Goal: Information Seeking & Learning: Learn about a topic

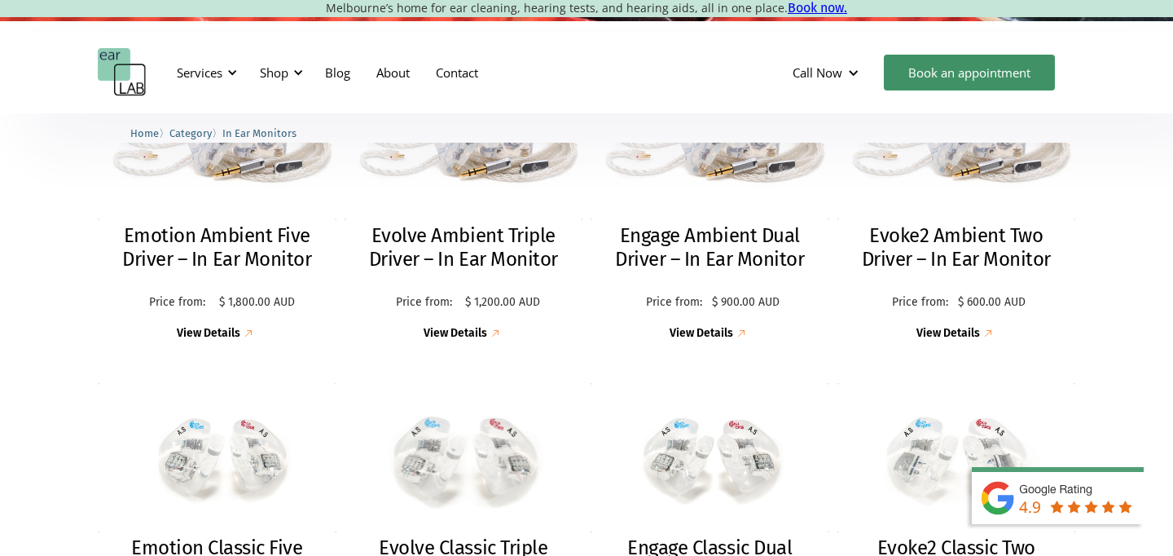
scroll to position [519, 0]
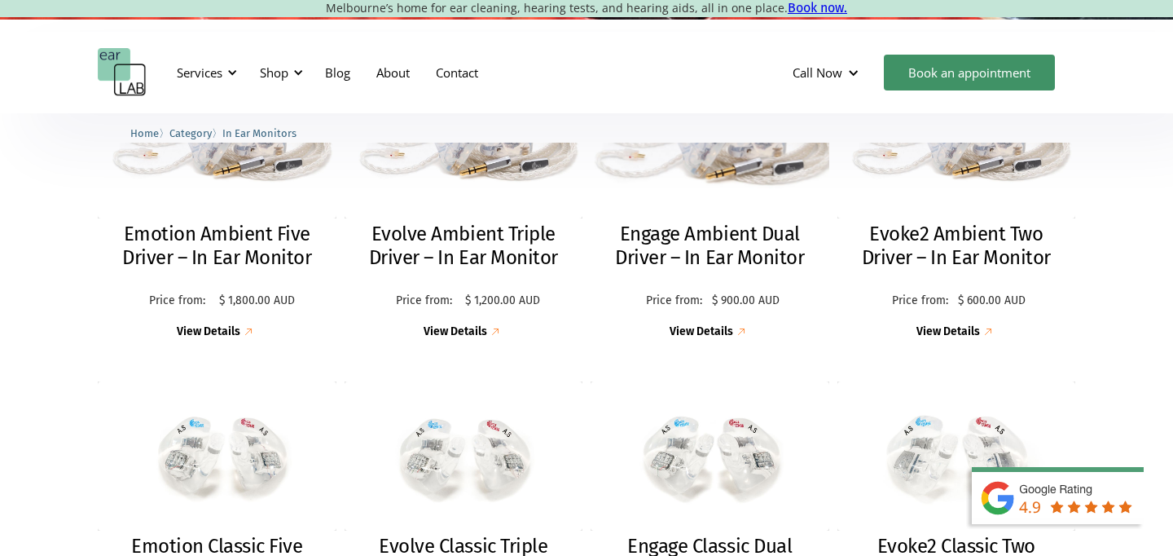
click at [702, 236] on h2 "Engage Ambient Dual Driver – In Ear Monitor" at bounding box center [710, 245] width 206 height 47
click at [1056, 495] on img at bounding box center [1067, 511] width 212 height 90
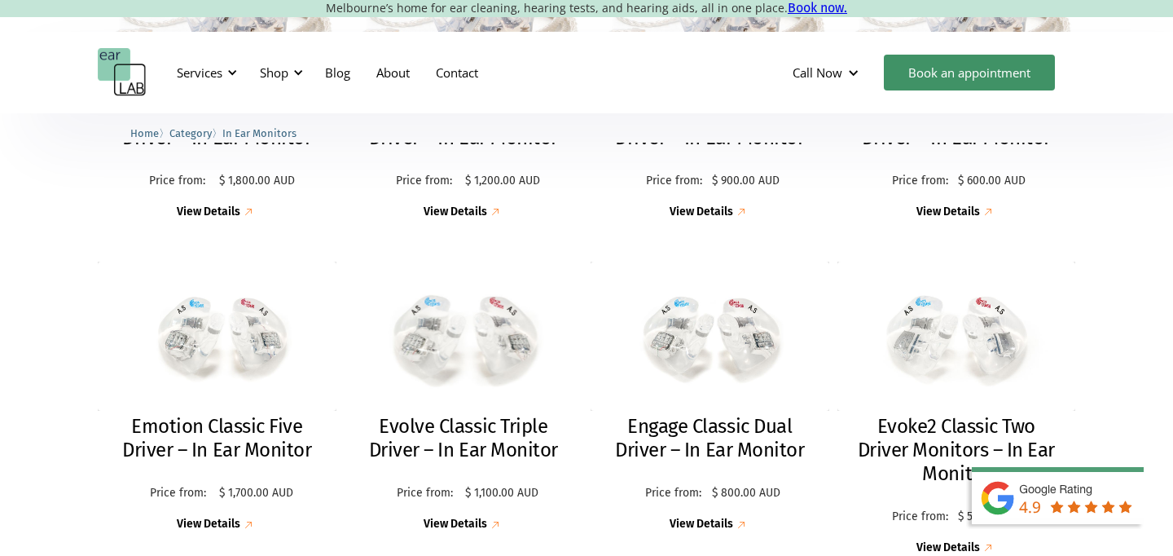
scroll to position [638, 0]
click at [500, 445] on h2 "Evolve Classic Triple Driver – In Ear Monitor" at bounding box center [464, 438] width 206 height 47
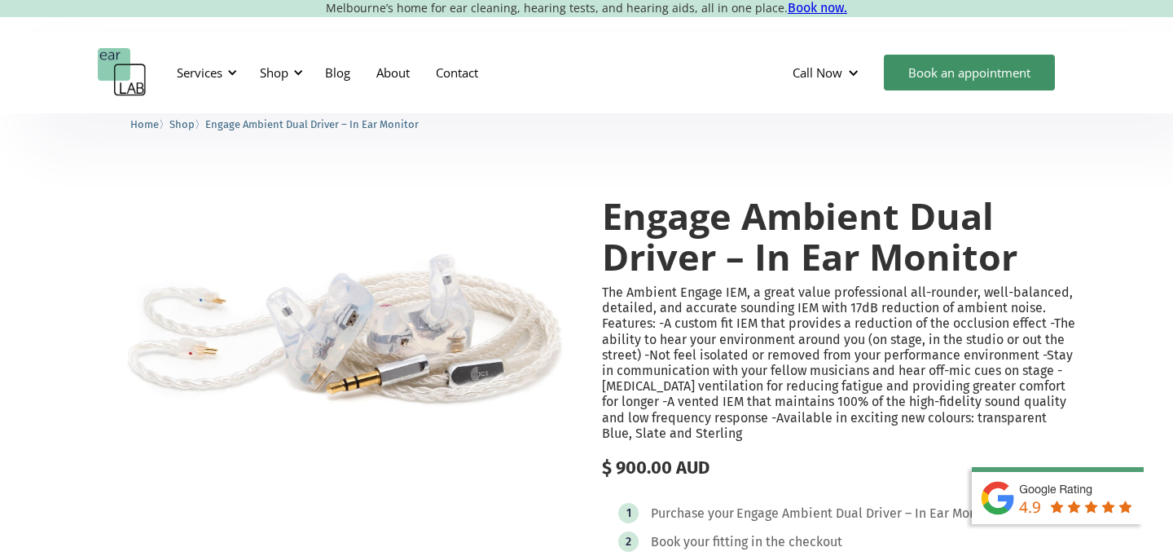
scroll to position [22, 0]
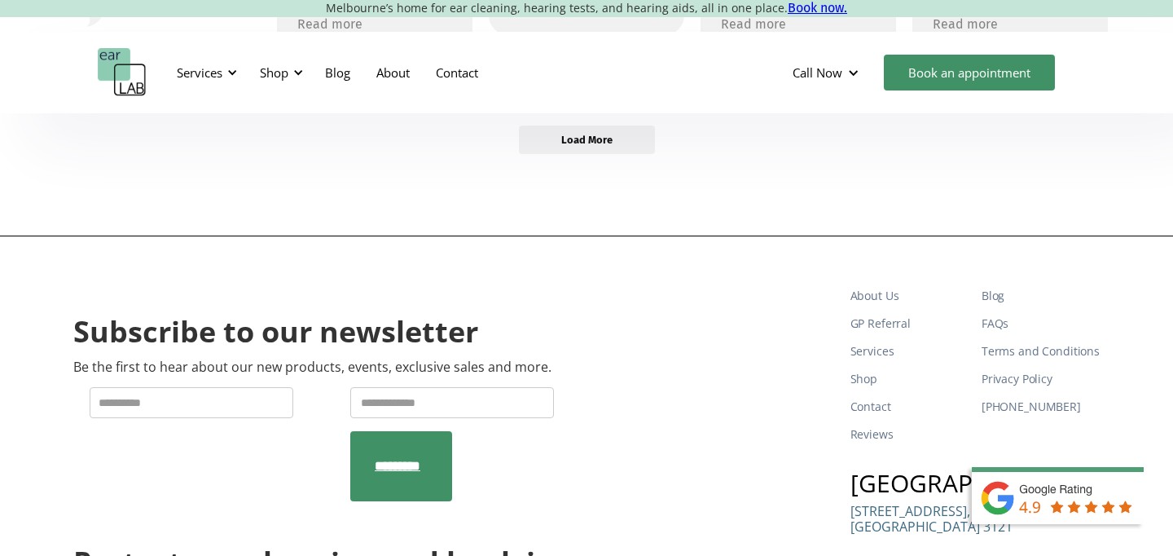
scroll to position [624, 0]
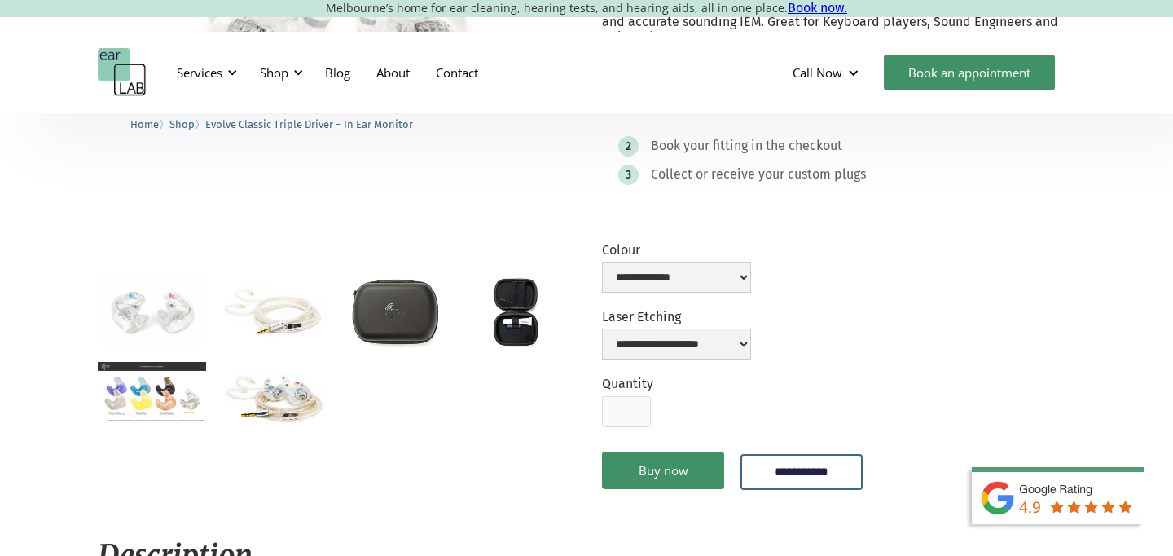
scroll to position [310, 0]
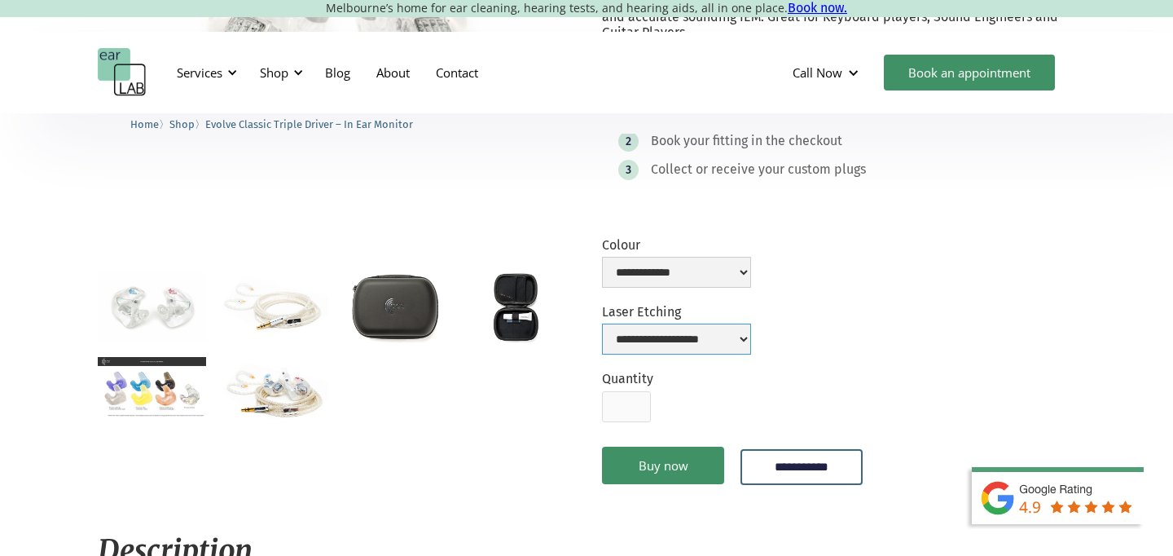
click at [735, 353] on select "**********" at bounding box center [676, 338] width 149 height 31
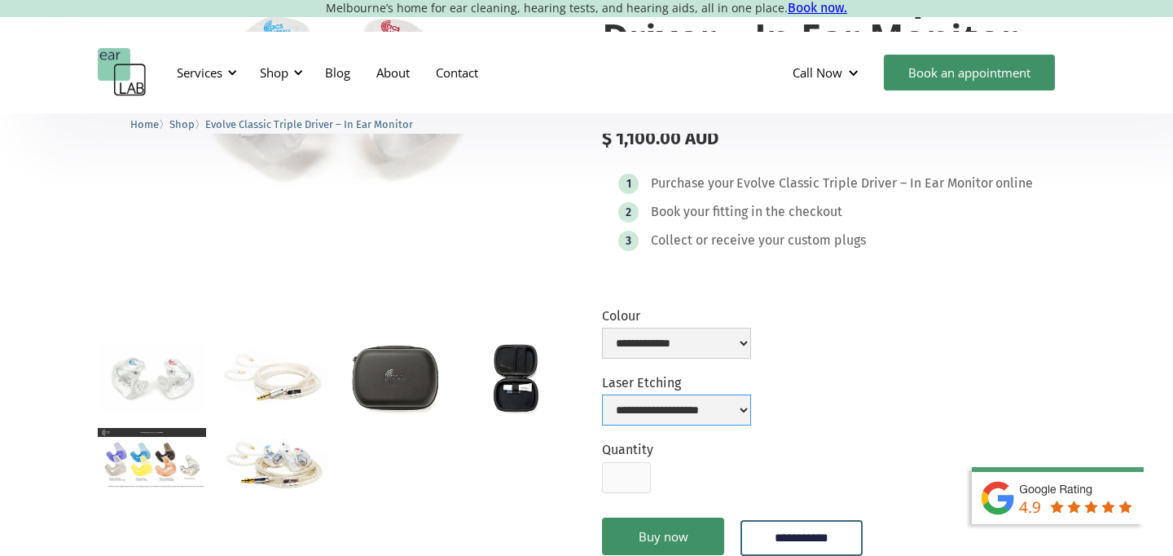
scroll to position [241, 0]
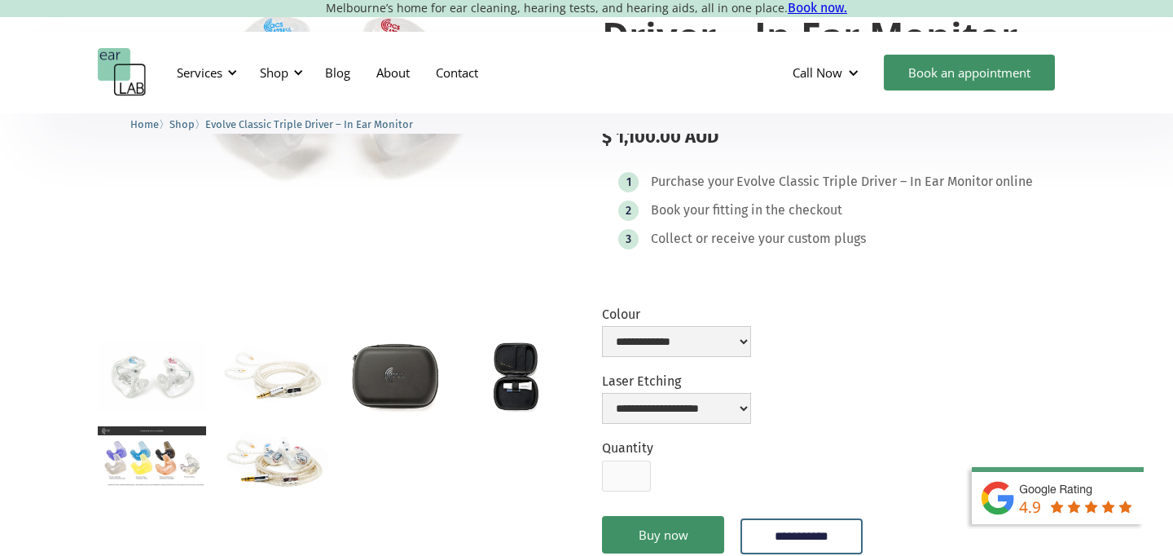
click at [271, 459] on img "open lightbox" at bounding box center [273, 460] width 108 height 68
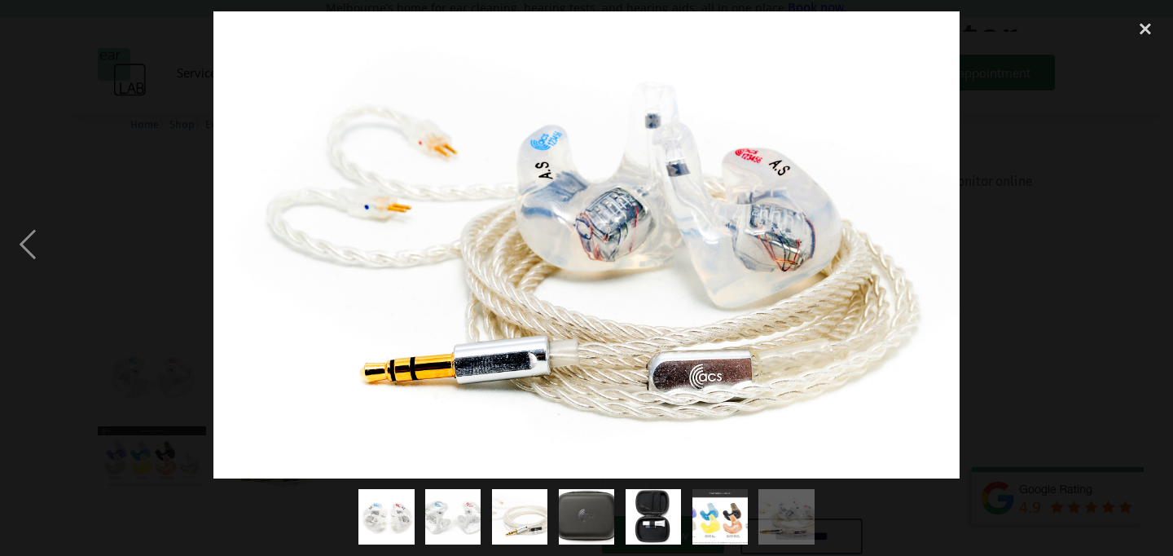
click at [711, 517] on img "show item 6 of 7" at bounding box center [720, 516] width 100 height 55
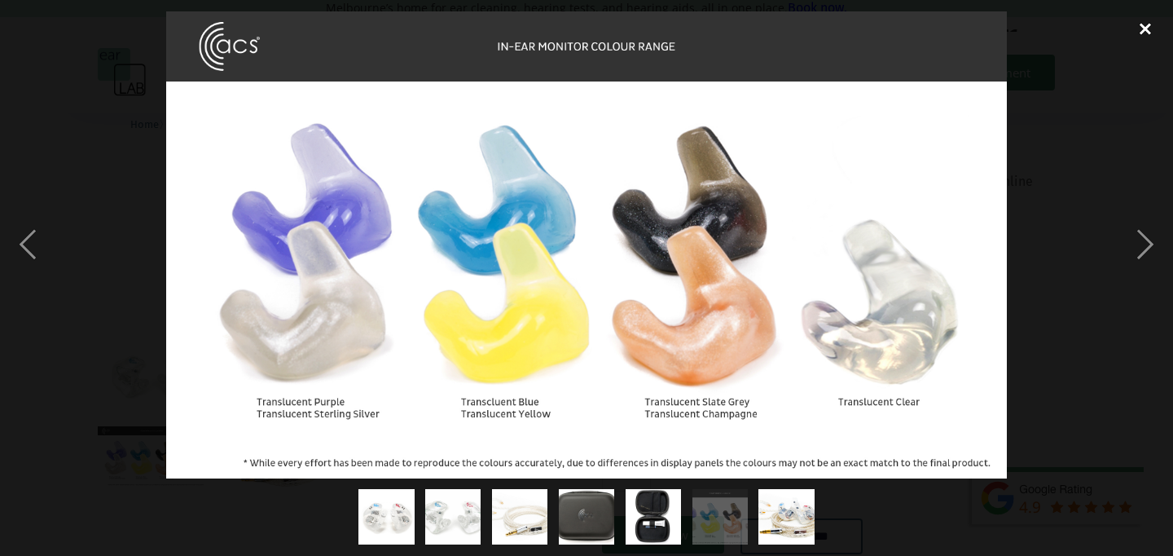
click at [1151, 33] on div "close lightbox" at bounding box center [1145, 29] width 55 height 36
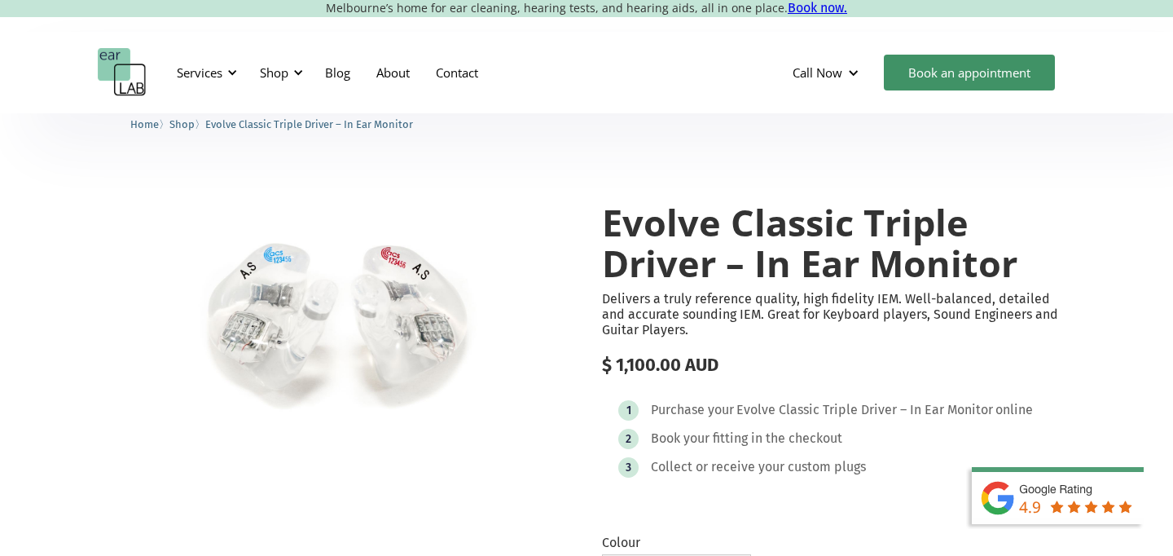
scroll to position [0, 0]
